Goal: Navigation & Orientation: Find specific page/section

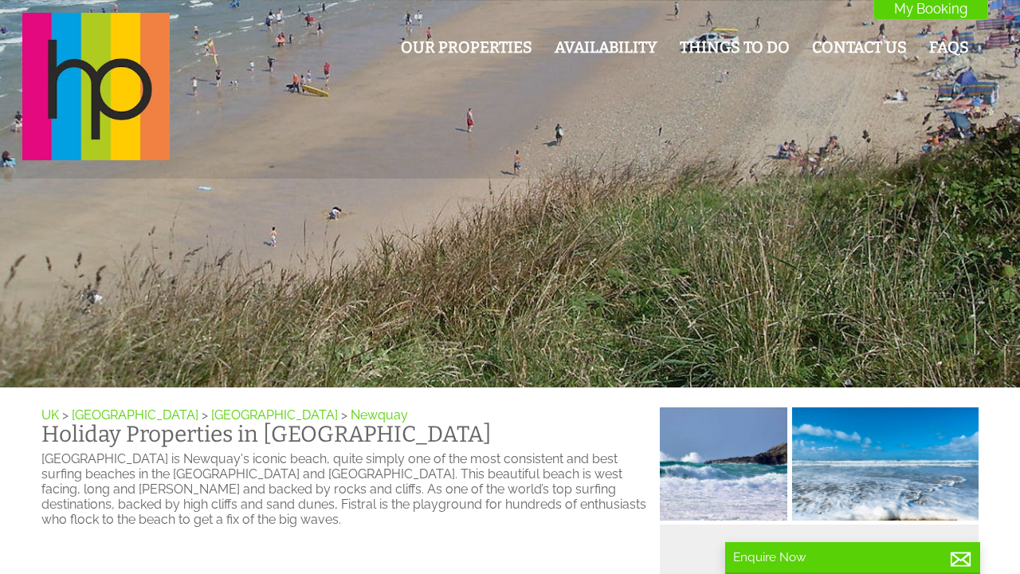
scroll to position [0, 14]
